Goal: Information Seeking & Learning: Learn about a topic

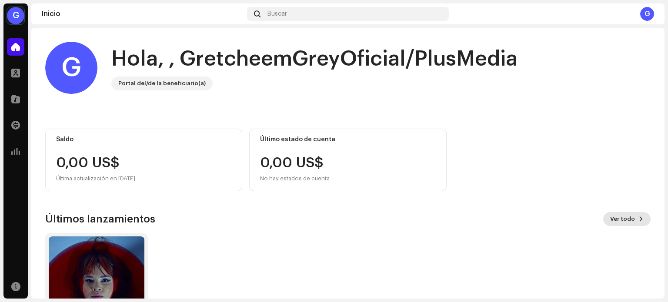
click at [629, 221] on span "Ver todo" at bounding box center [623, 219] width 25 height 17
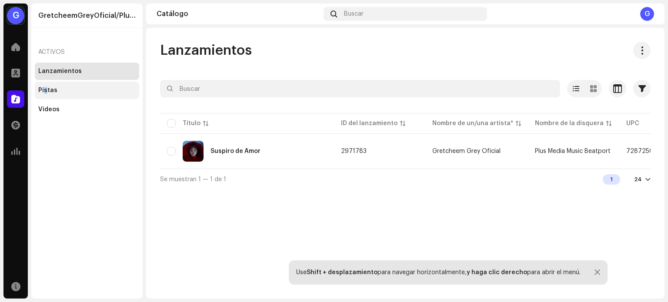
click at [44, 87] on div "Pistas" at bounding box center [47, 90] width 19 height 7
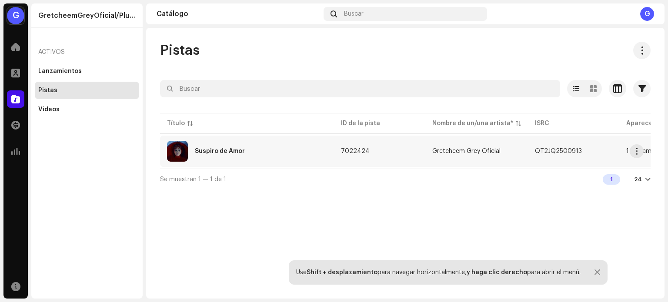
click at [197, 146] on div "Suspiro de Amor" at bounding box center [247, 151] width 160 height 21
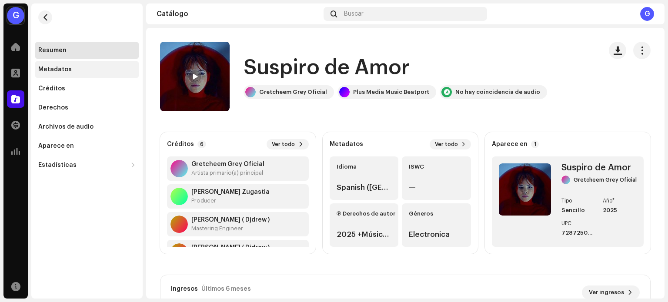
click at [46, 66] on div "Metadatos" at bounding box center [55, 69] width 34 height 7
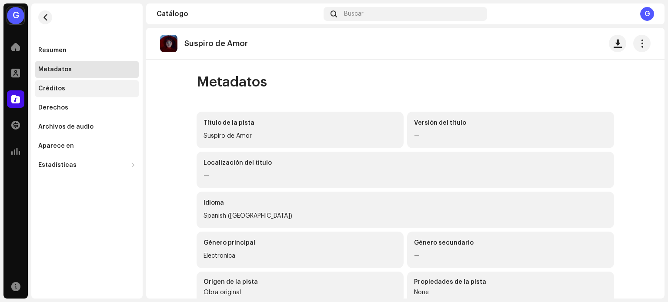
click at [64, 85] on div "Créditos" at bounding box center [87, 88] width 104 height 17
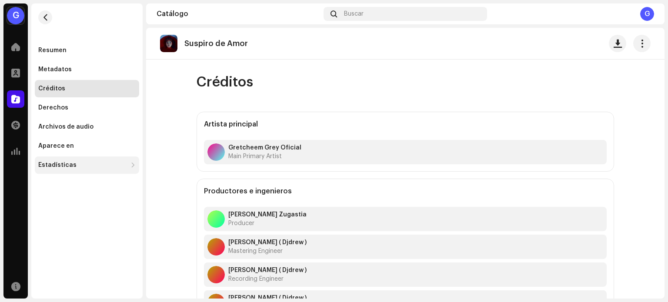
click at [63, 166] on div "Estadísticas" at bounding box center [57, 165] width 38 height 7
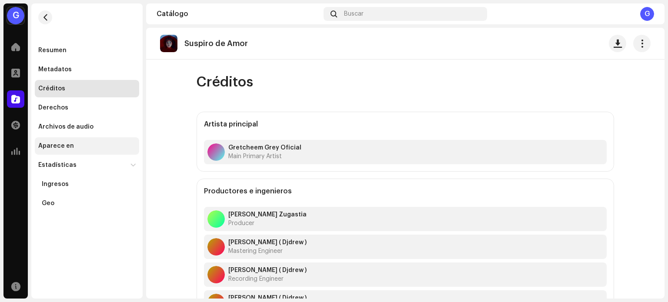
click at [78, 144] on div "Aparece en" at bounding box center [86, 146] width 97 height 7
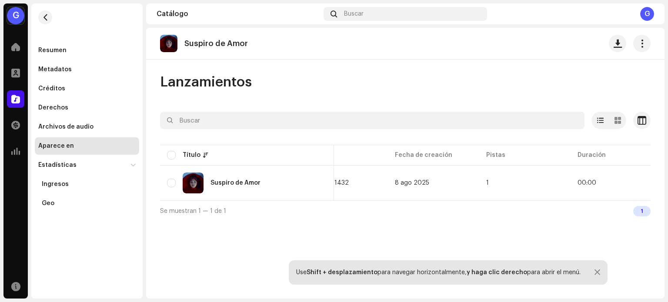
scroll to position [0, 329]
click at [60, 183] on div "Ingresos" at bounding box center [55, 184] width 27 height 7
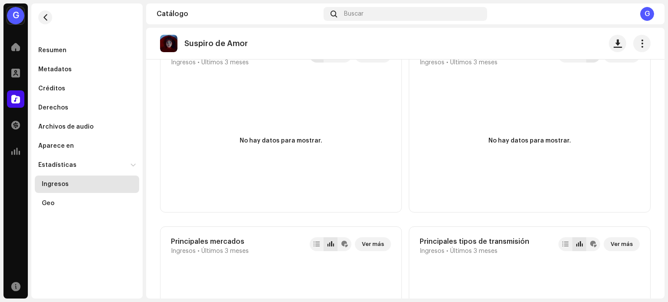
scroll to position [740, 0]
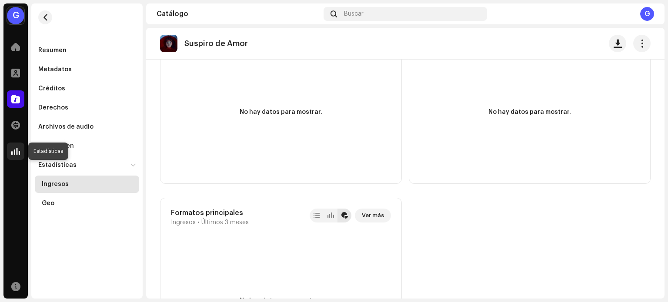
click at [16, 149] on span at bounding box center [15, 151] width 9 height 7
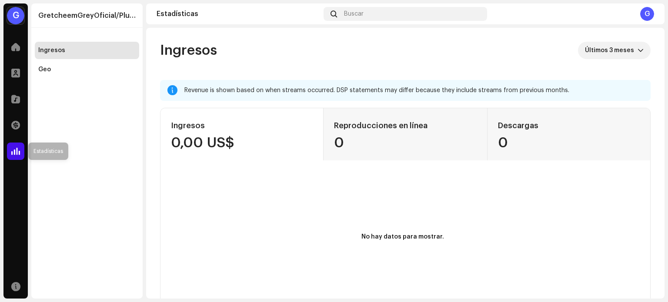
click at [16, 152] on span at bounding box center [15, 151] width 9 height 7
click at [17, 127] on span at bounding box center [15, 125] width 9 height 7
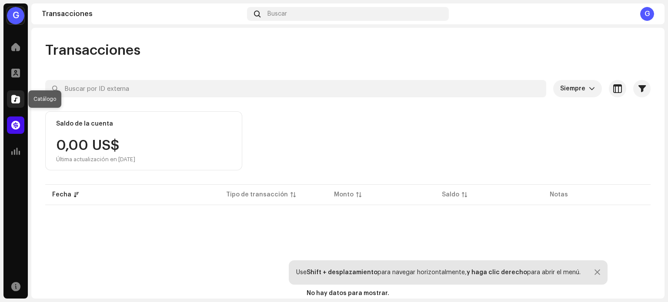
click at [16, 102] on span at bounding box center [15, 99] width 9 height 7
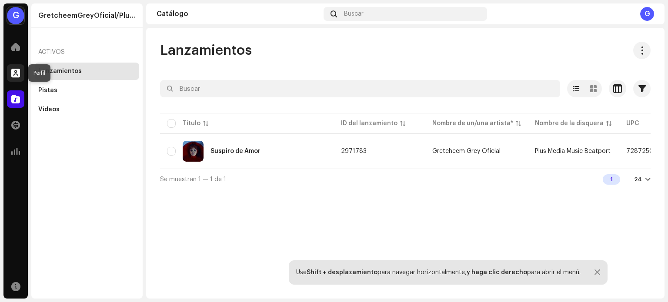
click at [13, 72] on span at bounding box center [15, 73] width 9 height 7
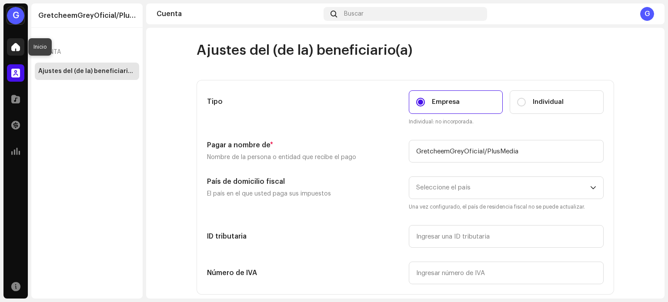
click at [15, 50] on span at bounding box center [15, 47] width 9 height 7
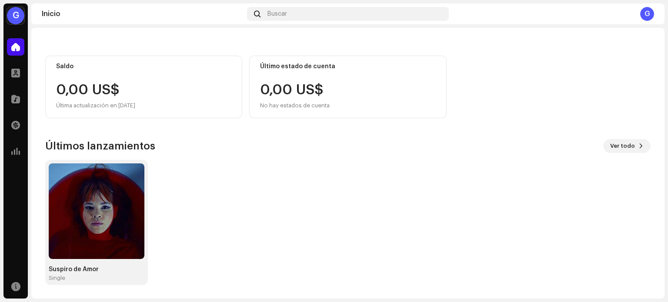
scroll to position [44, 0]
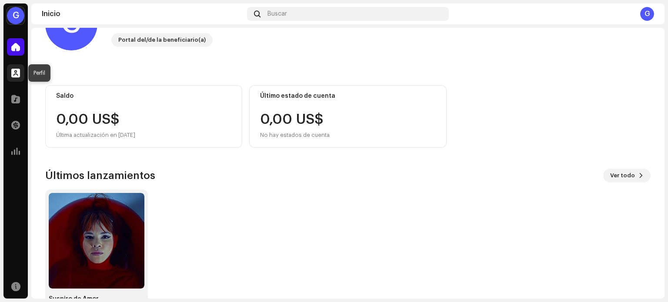
click at [14, 78] on div at bounding box center [15, 72] width 17 height 17
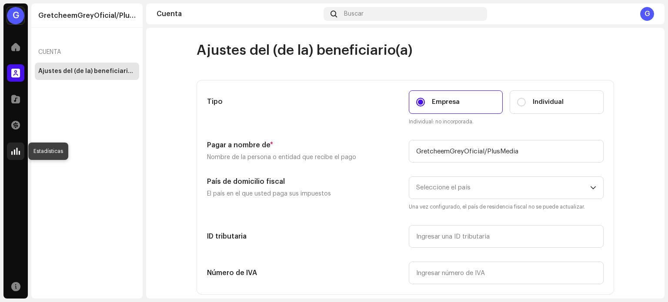
click at [16, 149] on span at bounding box center [15, 151] width 9 height 7
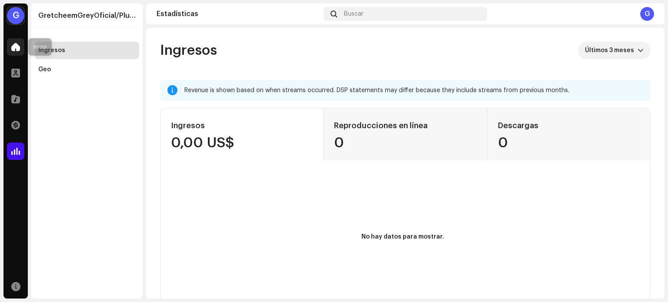
click at [16, 50] on span at bounding box center [15, 47] width 9 height 7
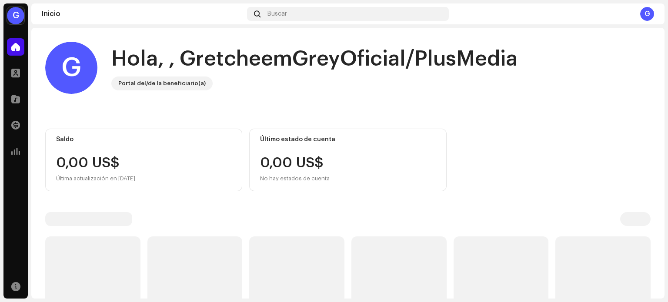
click at [17, 20] on div "G" at bounding box center [15, 15] width 17 height 17
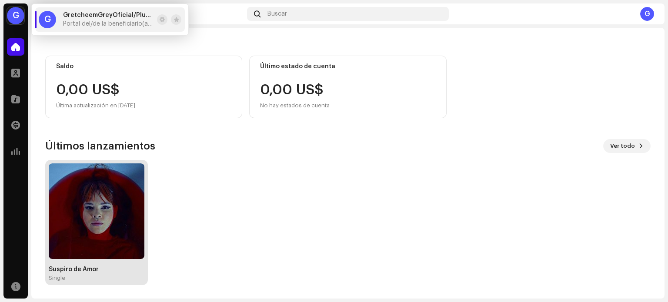
click at [122, 190] on img at bounding box center [97, 212] width 96 height 96
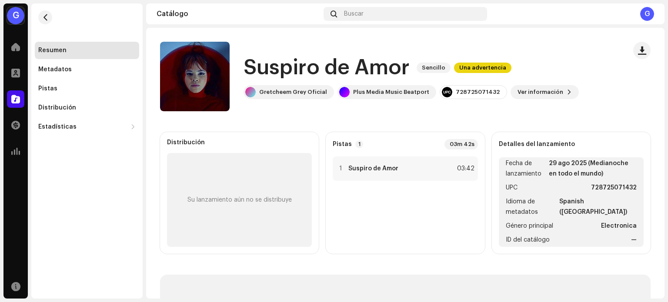
scroll to position [11, 0]
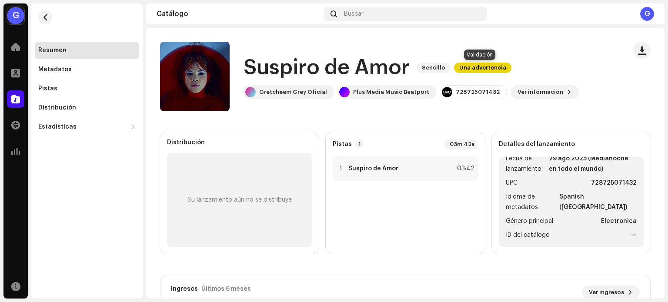
click at [483, 68] on span "Una advertencia" at bounding box center [482, 68] width 57 height 10
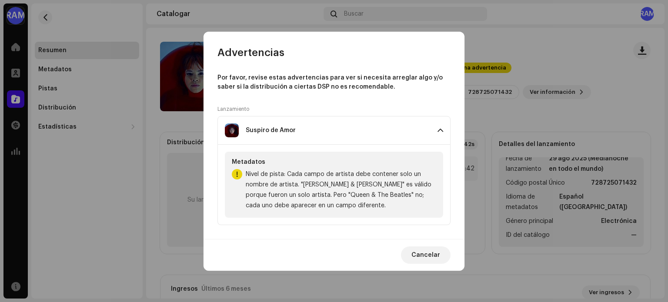
click at [270, 134] on div "Suspiro de Amor" at bounding box center [328, 131] width 206 height 14
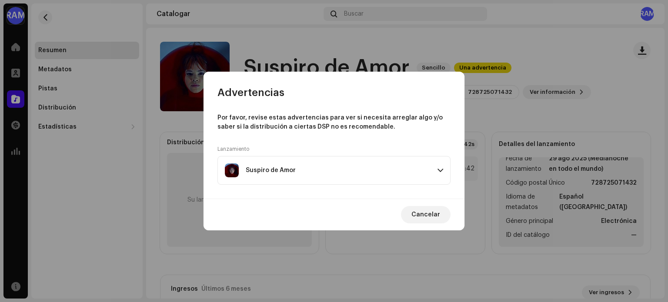
click at [440, 171] on span at bounding box center [441, 170] width 6 height 7
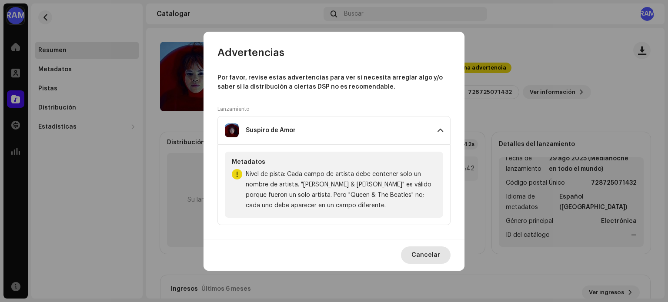
click at [441, 249] on button "Cancelar" at bounding box center [426, 255] width 50 height 17
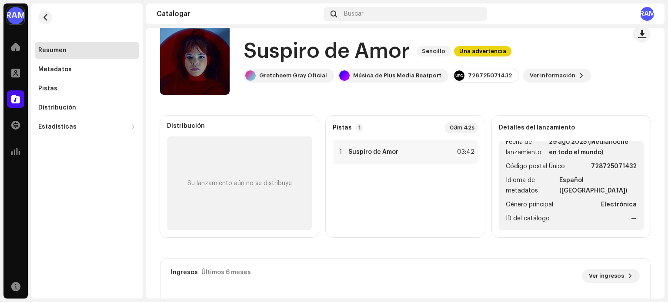
scroll to position [0, 0]
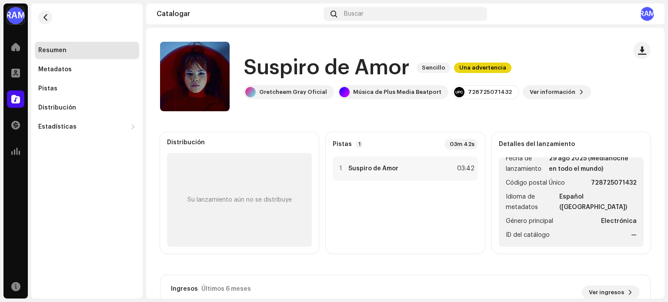
click at [254, 200] on div "Su lanzamiento aún no se distribuye" at bounding box center [240, 200] width 104 height 7
click at [433, 72] on span "Sencillo" at bounding box center [434, 68] width 34 height 10
click at [433, 68] on font "Sencillo" at bounding box center [433, 68] width 23 height 6
click at [49, 69] on div "Metadatos" at bounding box center [55, 69] width 34 height 7
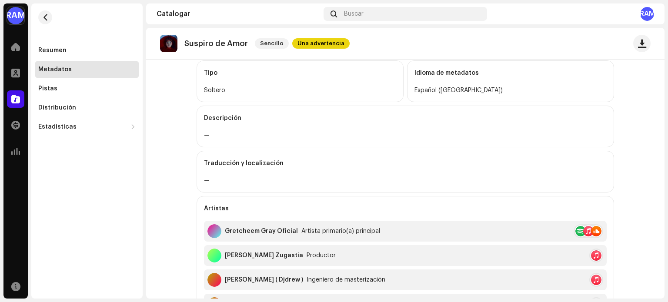
scroll to position [53, 0]
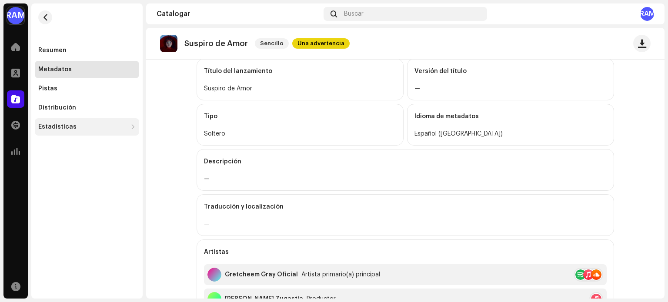
click at [55, 127] on div "Estadísticas" at bounding box center [57, 127] width 38 height 7
click at [58, 129] on div "Estadísticas" at bounding box center [57, 127] width 38 height 7
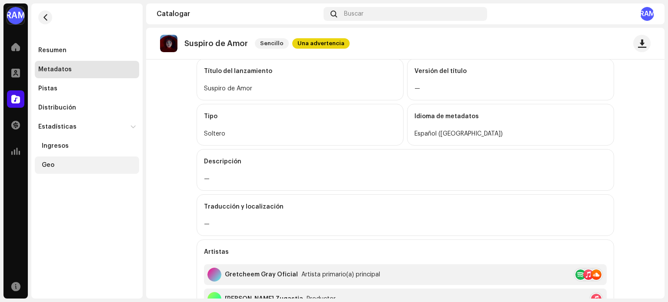
click at [45, 165] on font "Geo" at bounding box center [48, 165] width 13 height 6
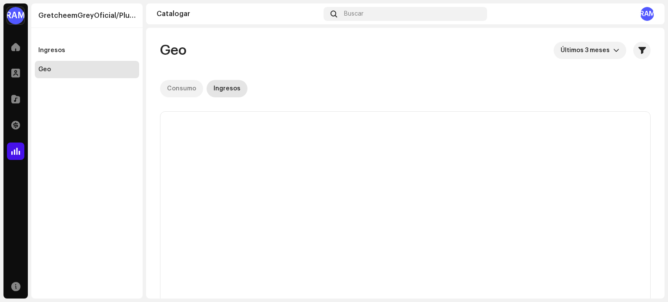
click at [181, 83] on div "Consumo" at bounding box center [181, 88] width 29 height 17
click at [232, 92] on div "Ingresos" at bounding box center [227, 88] width 27 height 17
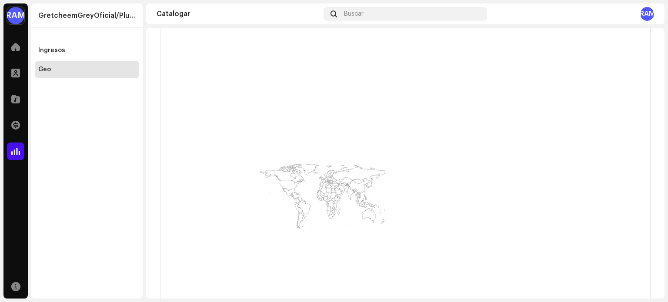
scroll to position [232, 0]
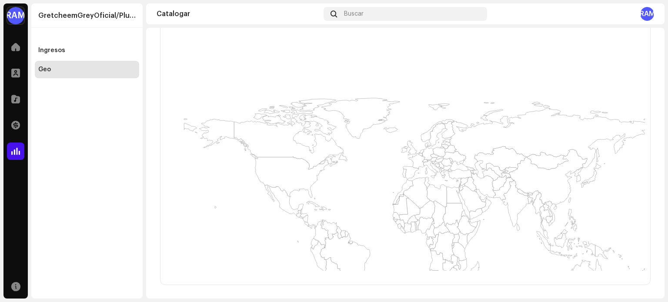
drag, startPoint x: 310, startPoint y: 140, endPoint x: 347, endPoint y: 166, distance: 45.5
click at [351, 172] on rect at bounding box center [403, 97] width 485 height 348
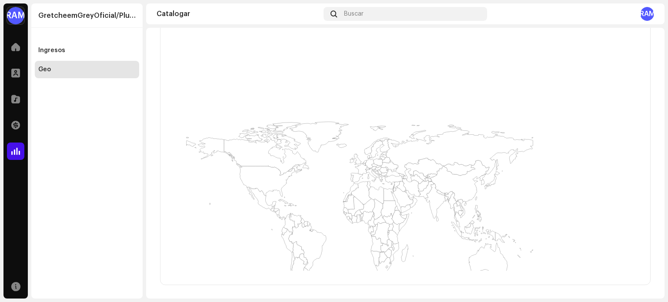
drag, startPoint x: 339, startPoint y: 134, endPoint x: 331, endPoint y: 132, distance: 8.9
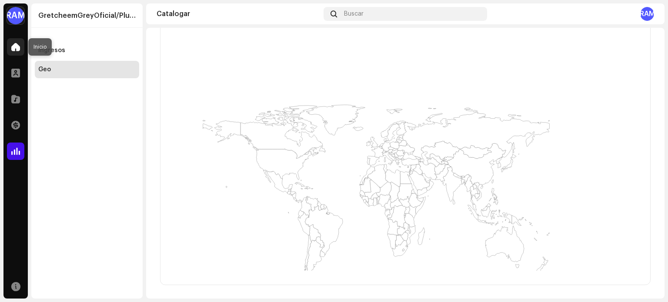
click at [13, 52] on div at bounding box center [15, 46] width 17 height 17
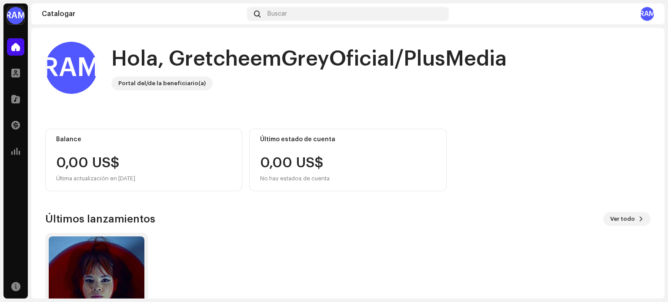
click at [68, 64] on font "GRAMO" at bounding box center [72, 68] width 100 height 26
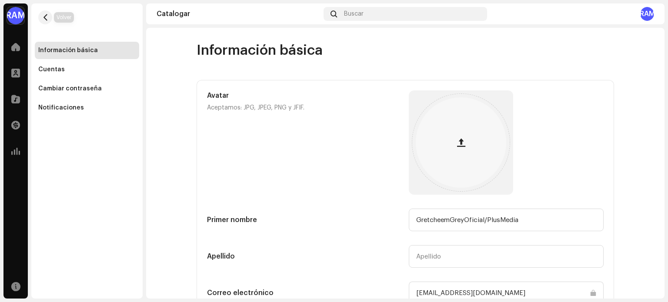
click at [43, 18] on span "button" at bounding box center [45, 17] width 7 height 7
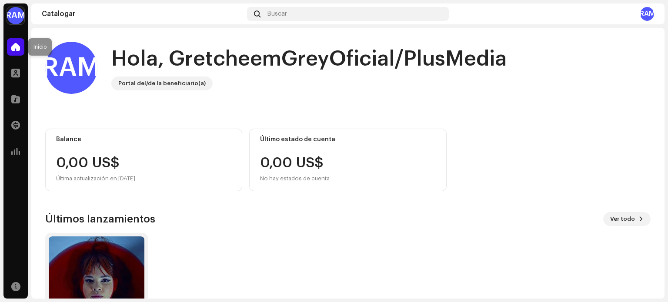
click at [17, 44] on span at bounding box center [15, 47] width 9 height 7
click at [536, 115] on div "GRAMO Hola, GretcheemGreyOficial/PlusMedia Portal del/de la beneficiario(a) Bal…" at bounding box center [348, 200] width 606 height 345
click at [17, 71] on span at bounding box center [15, 73] width 9 height 7
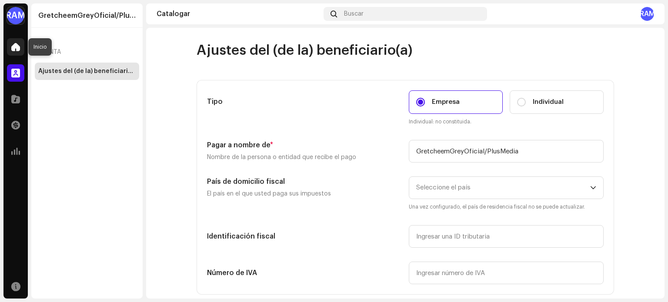
click at [18, 48] on span at bounding box center [15, 47] width 9 height 7
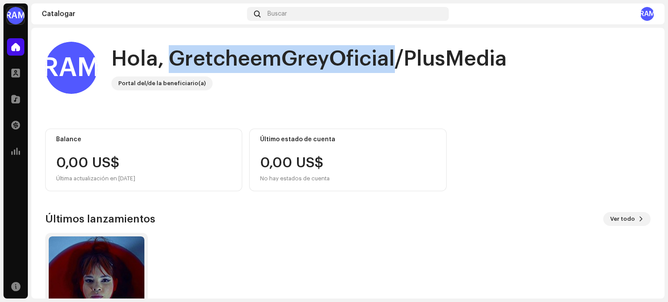
drag, startPoint x: 392, startPoint y: 56, endPoint x: 172, endPoint y: 58, distance: 219.3
click at [172, 58] on font "Hola, GretcheemGreyOficial/PlusMedia" at bounding box center [309, 59] width 396 height 21
